Goal: Information Seeking & Learning: Find specific fact

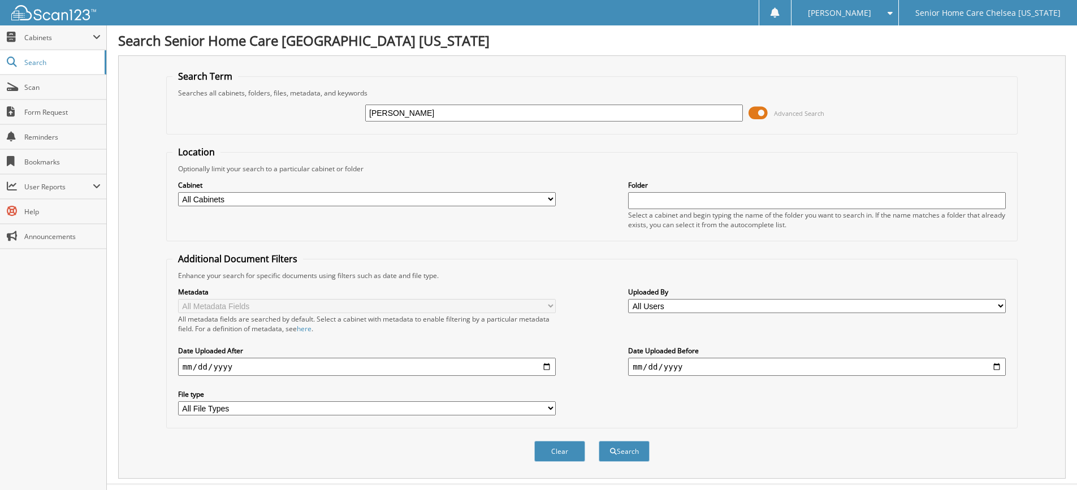
type input "[PERSON_NAME]"
click at [622, 457] on button "Search" at bounding box center [624, 451] width 51 height 21
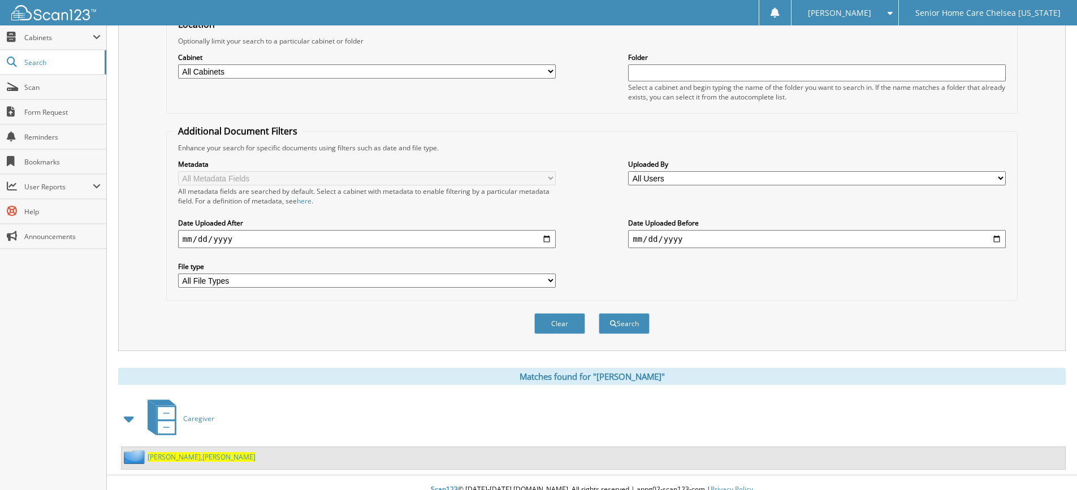
scroll to position [142, 0]
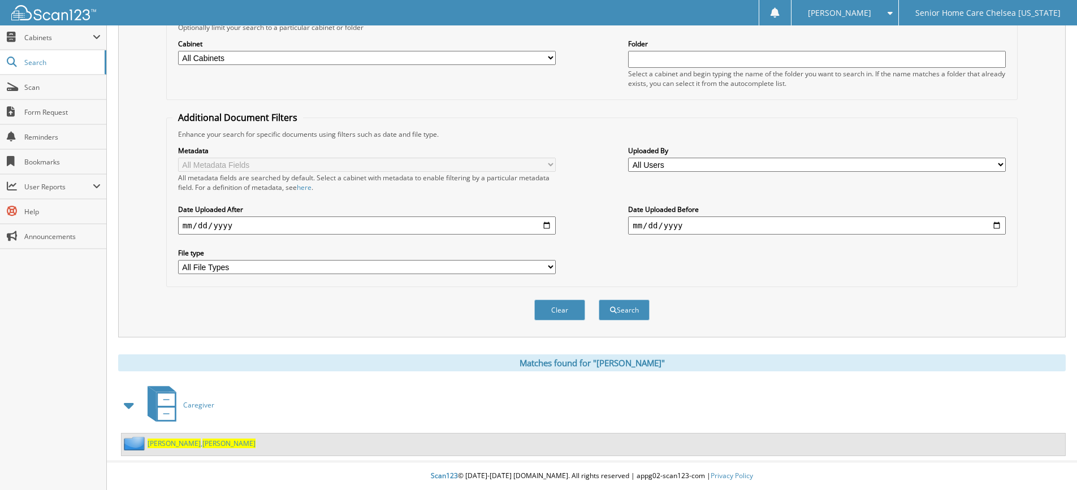
click at [202, 442] on span "Valerie" at bounding box center [228, 444] width 53 height 10
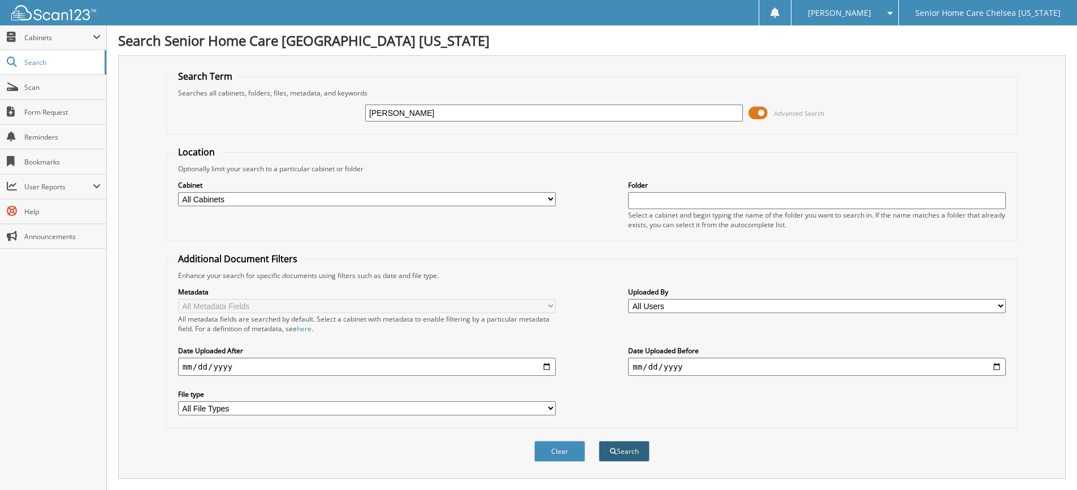
click at [622, 449] on button "Search" at bounding box center [624, 451] width 51 height 21
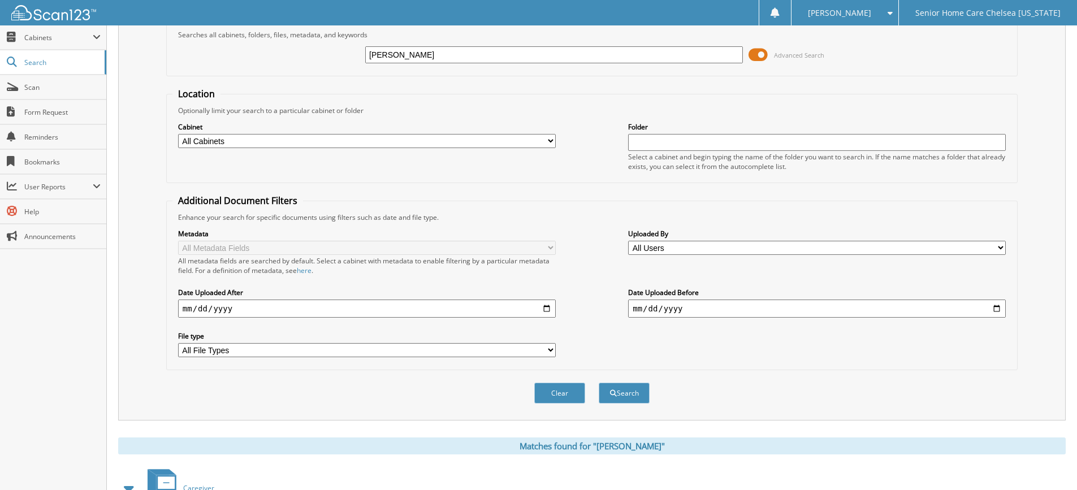
scroll to position [142, 0]
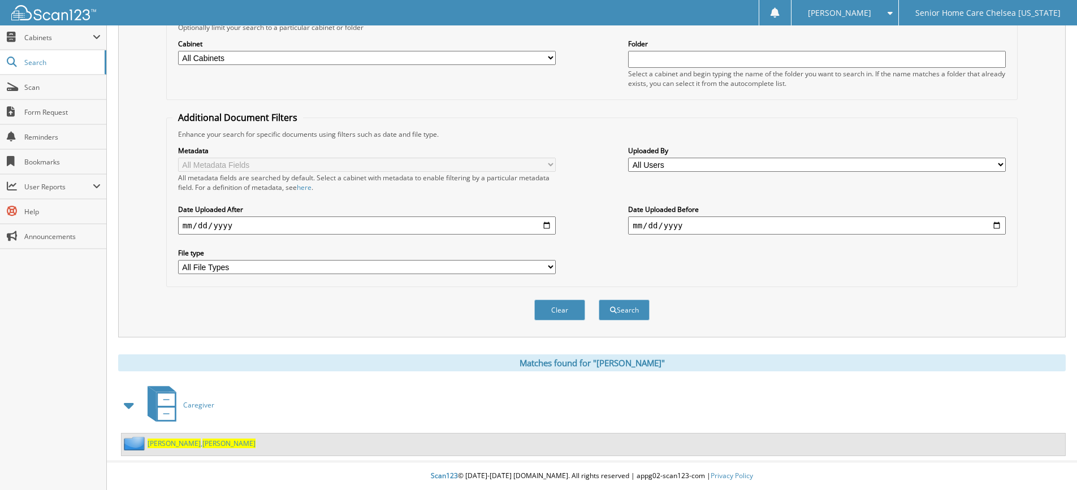
click at [202, 442] on span "Valerie" at bounding box center [228, 444] width 53 height 10
